Goal: Find specific page/section: Find specific page/section

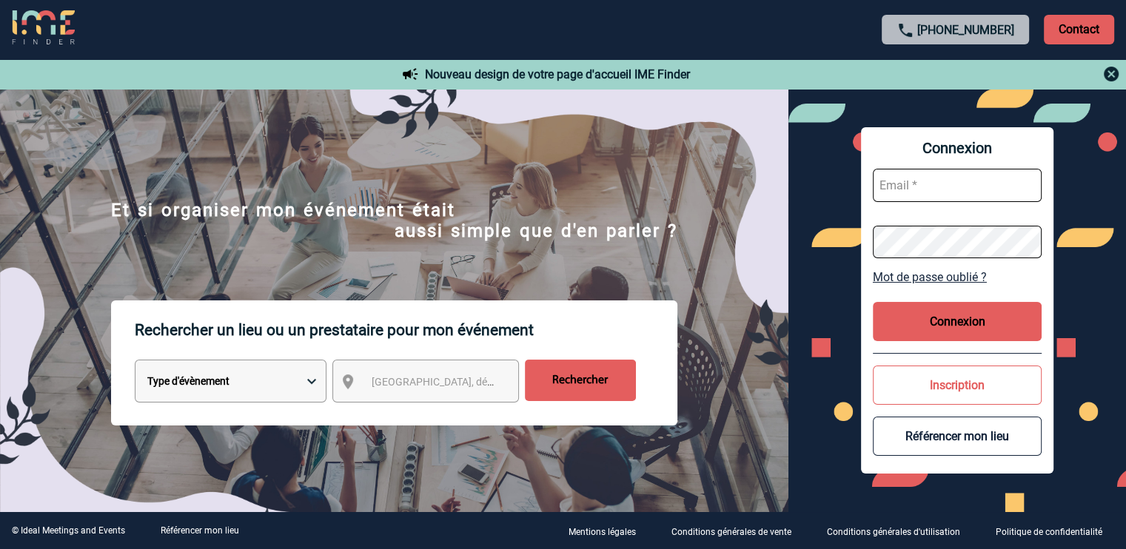
click at [266, 377] on select "Type d'évènement Séminaire avec nuitée Réunion Repas de groupe Team Building & …" at bounding box center [231, 381] width 192 height 43
select select "4"
click at [135, 363] on select "Type d'évènement Séminaire avec nuitée Réunion Repas de groupe Team Building & …" at bounding box center [231, 381] width 192 height 43
click at [408, 392] on span "Ville, département, région..." at bounding box center [439, 382] width 147 height 21
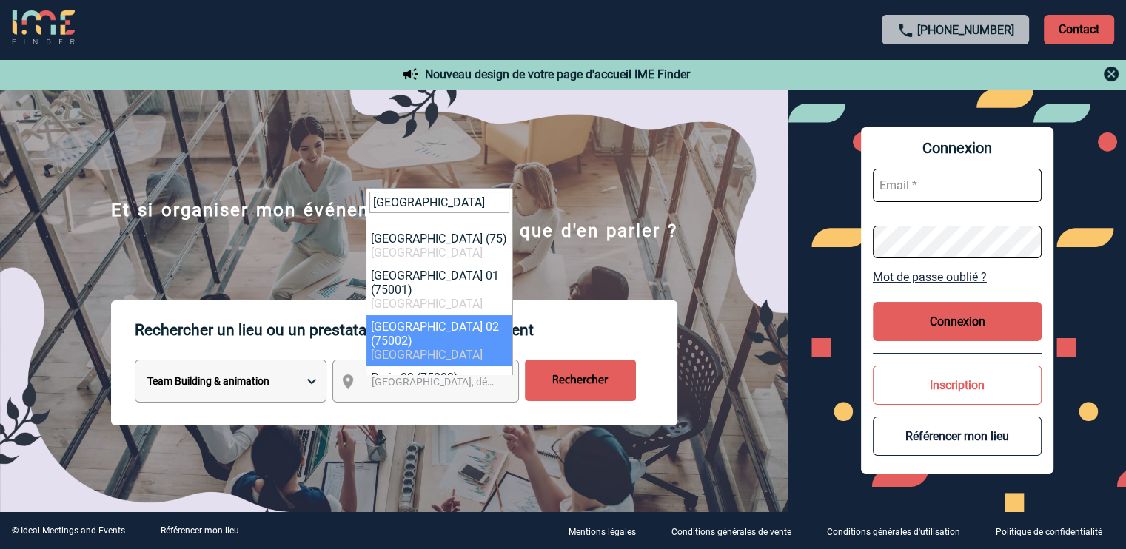
type input "Paris"
select select "5"
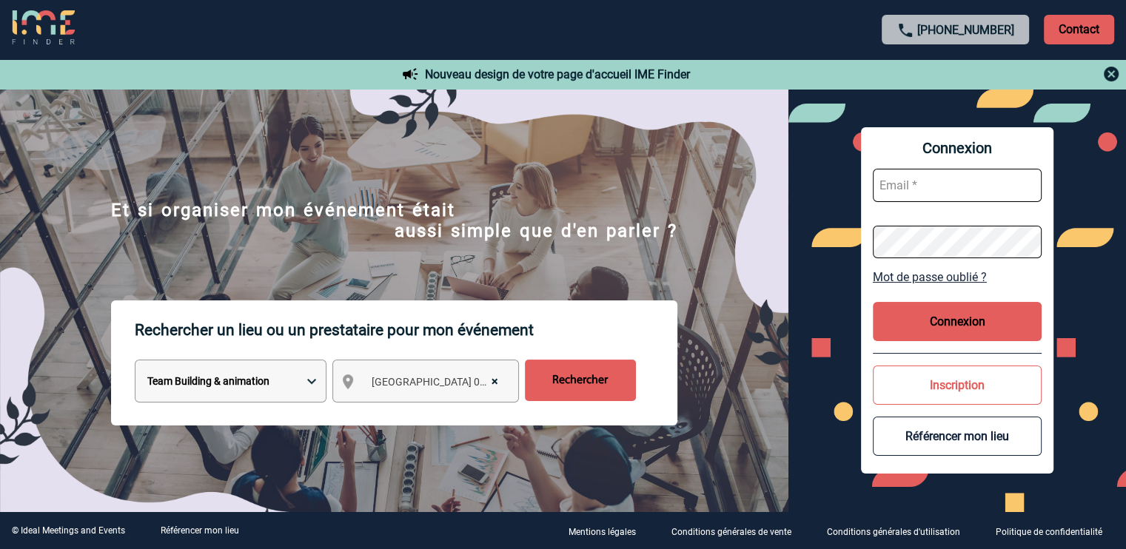
click at [586, 389] on input "Rechercher" at bounding box center [580, 380] width 111 height 41
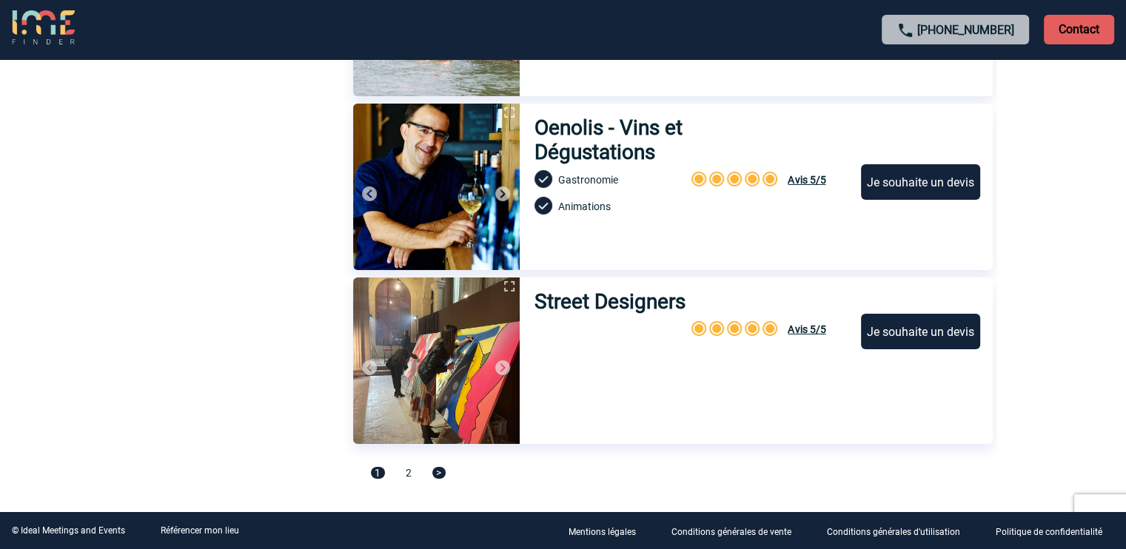
scroll to position [5001, 0]
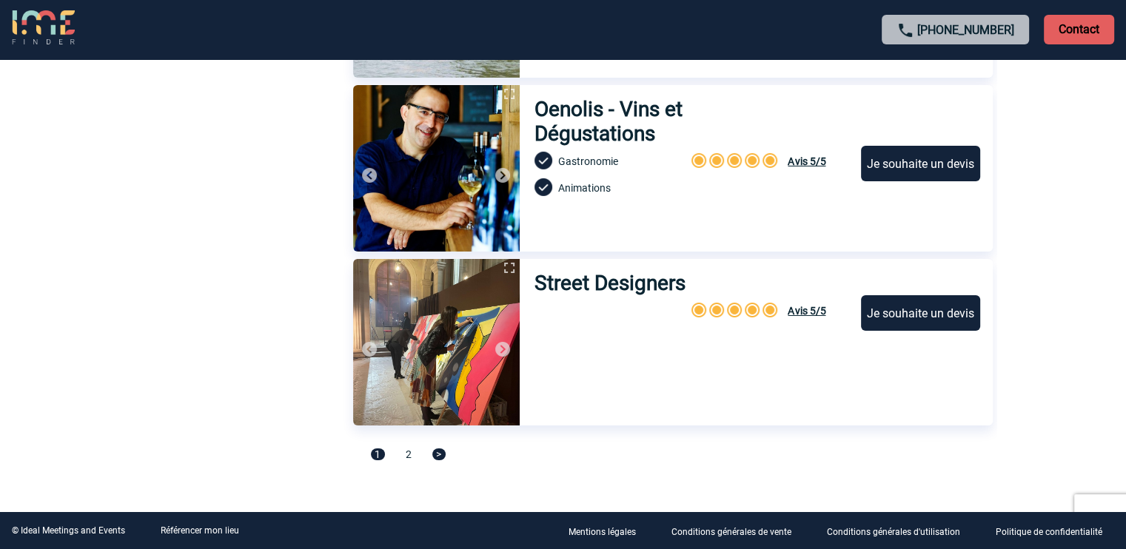
click at [412, 454] on div "1 2 >" at bounding box center [673, 461] width 640 height 28
click at [406, 454] on span "2" at bounding box center [409, 455] width 6 height 12
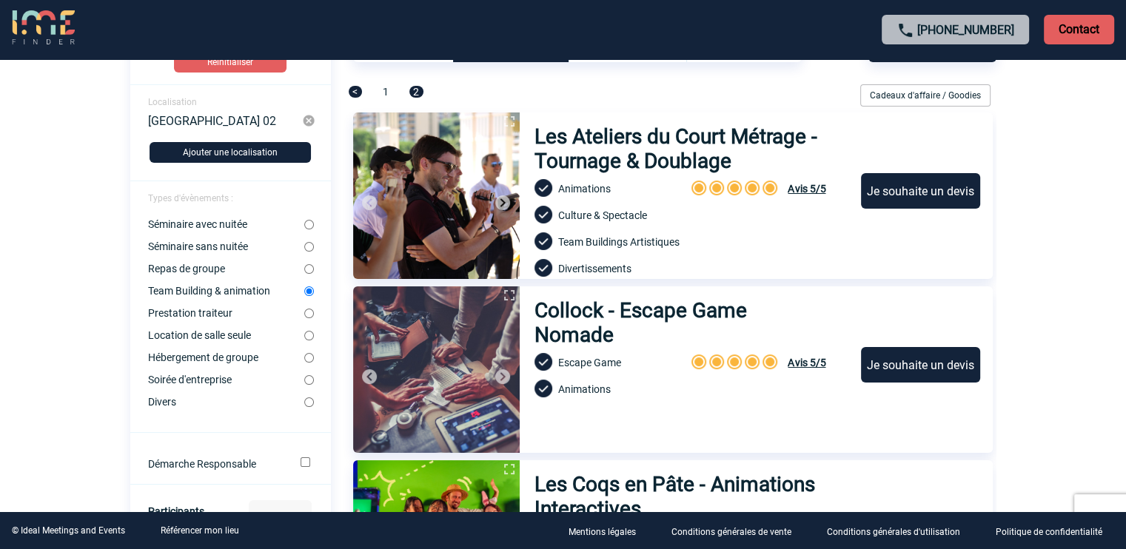
scroll to position [0, 0]
